Goal: Task Accomplishment & Management: Manage account settings

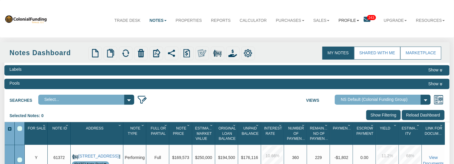
click at [354, 20] on link "Profile" at bounding box center [348, 20] width 29 height 15
click at [338, 44] on link "Logout" at bounding box center [352, 42] width 52 height 8
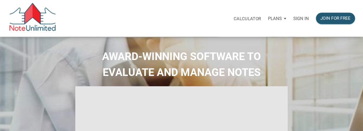
click at [303, 19] on p "Sign in" at bounding box center [301, 18] width 16 height 5
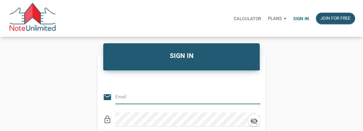
type input "[PERSON_NAME][EMAIL_ADDRESS][DOMAIN_NAME]"
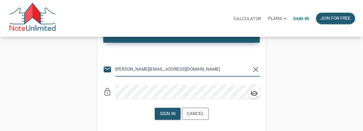
scroll to position [71, 0]
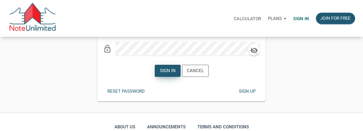
click at [172, 72] on div "Sign in" at bounding box center [168, 70] width 16 height 7
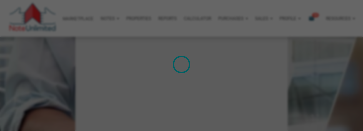
scroll to position [704, 0]
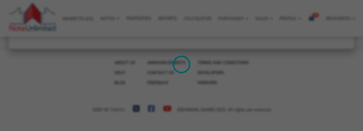
type input "Introduction to new features"
select select
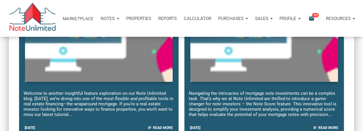
scroll to position [0, 0]
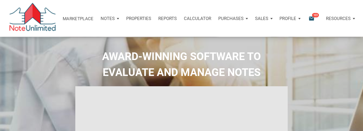
click at [115, 19] on div "Notes" at bounding box center [110, 19] width 26 height 18
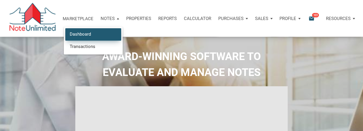
click at [92, 34] on link "Dashboard" at bounding box center [93, 34] width 56 height 12
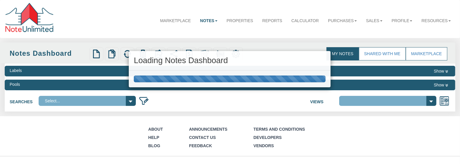
select select
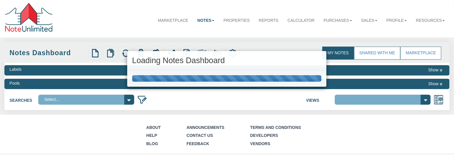
select select "3"
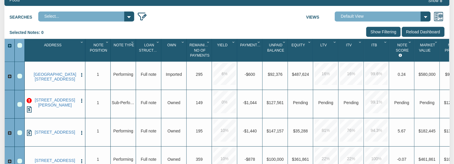
scroll to position [88, 0]
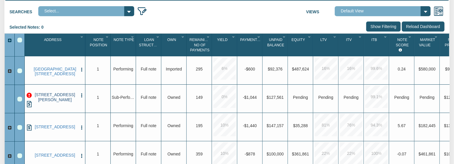
click at [54, 98] on link "[STREET_ADDRESS][PERSON_NAME]" at bounding box center [54, 97] width 45 height 10
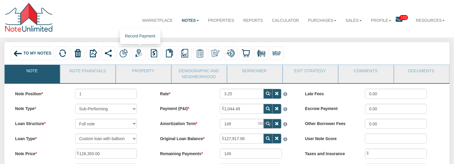
click at [142, 55] on img at bounding box center [139, 53] width 9 height 9
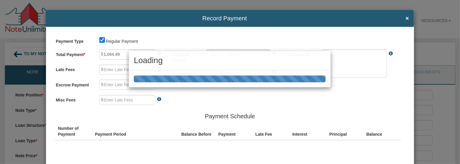
type input "0.00"
type textarea "Regular payment"
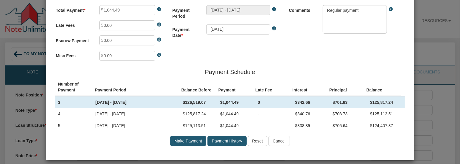
scroll to position [54, 0]
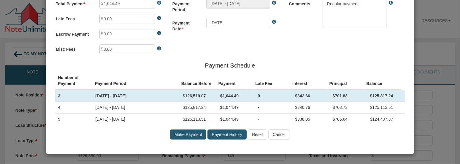
click at [184, 133] on input "Make Payment" at bounding box center [188, 134] width 36 height 10
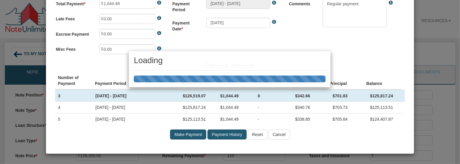
type input "Sep 04, 2025 - Oct 04, 2025"
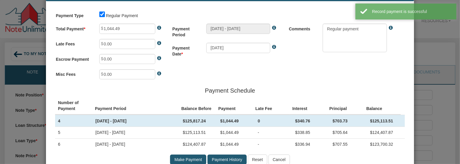
scroll to position [0, 0]
